Goal: Task Accomplishment & Management: Complete application form

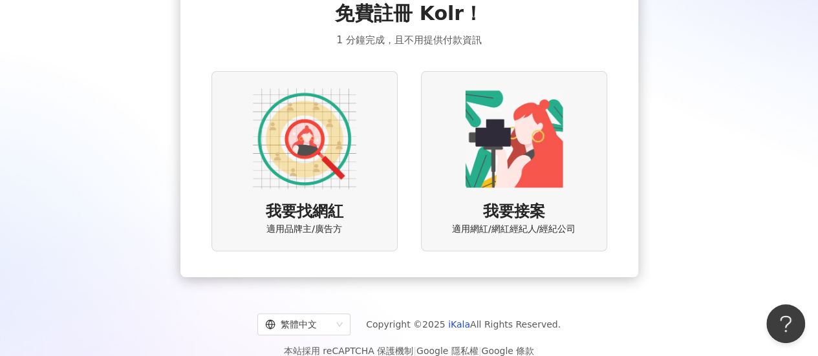
scroll to position [79, 0]
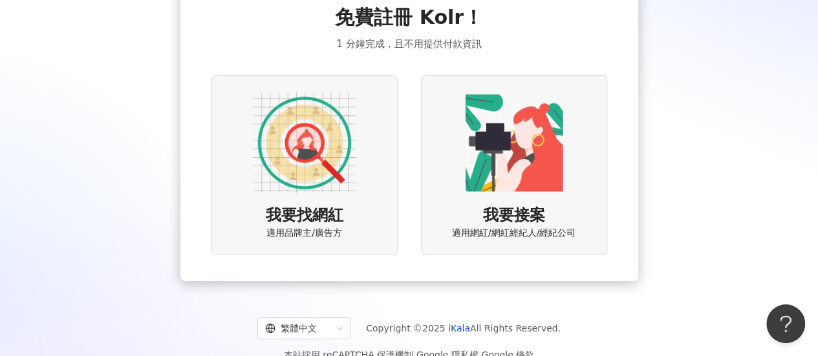
click at [295, 146] on img at bounding box center [304, 142] width 103 height 103
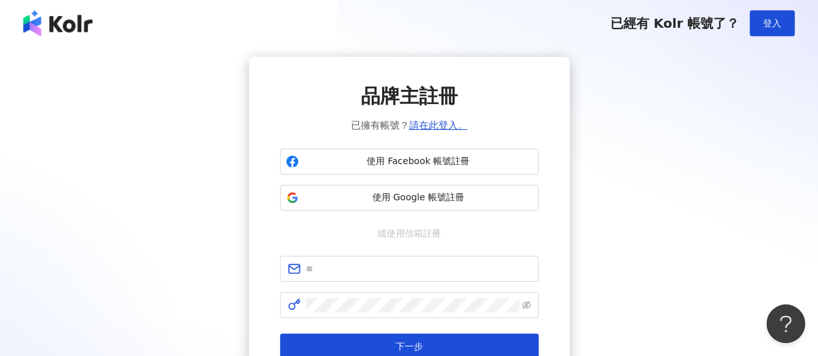
click at [68, 17] on img at bounding box center [57, 23] width 69 height 26
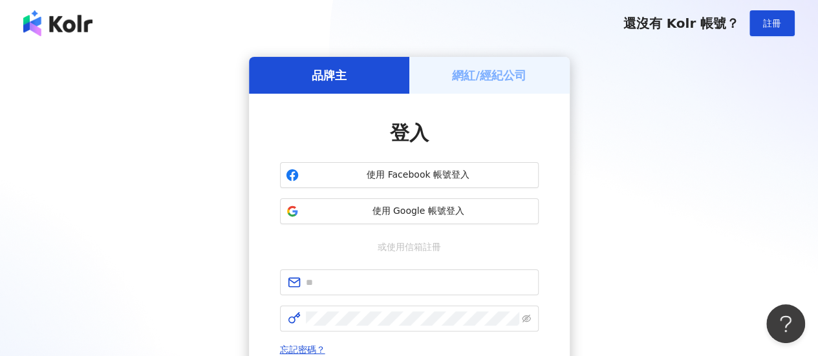
click at [452, 64] on div "網紅/經紀公司" at bounding box center [489, 75] width 160 height 37
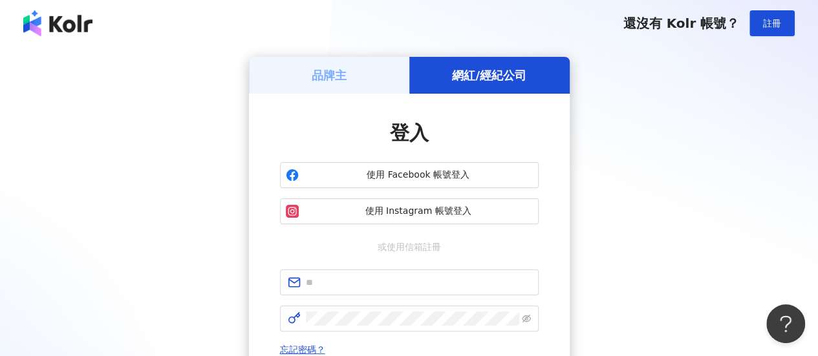
click at [293, 76] on div "品牌主" at bounding box center [329, 75] width 160 height 37
